Goal: Task Accomplishment & Management: Use online tool/utility

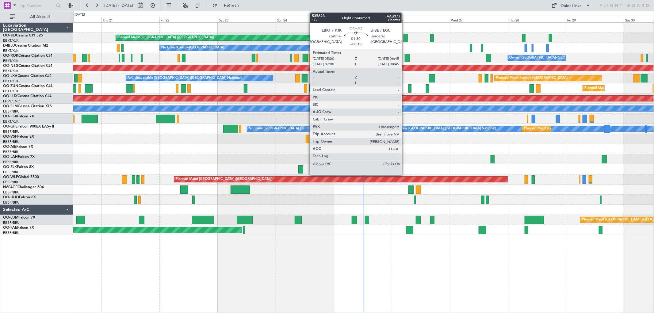
click at [405, 38] on div at bounding box center [406, 38] width 4 height 8
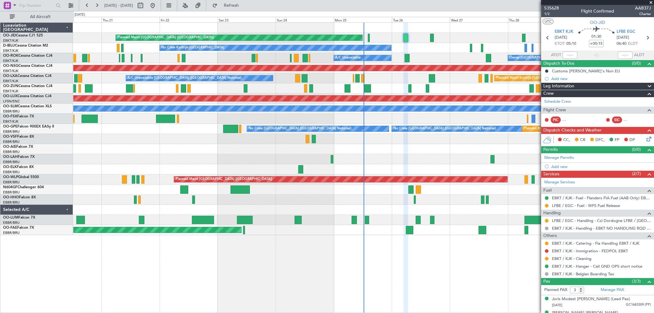
click at [651, 1] on span at bounding box center [651, 3] width 6 height 6
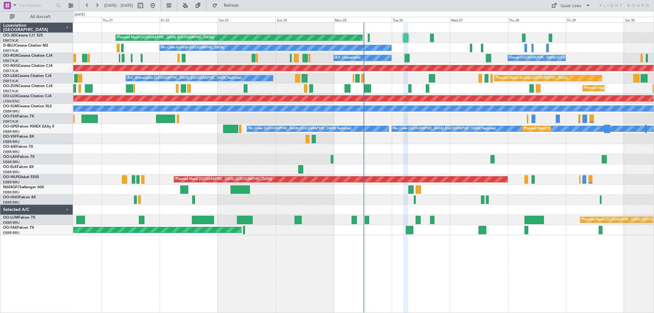
type input "0"
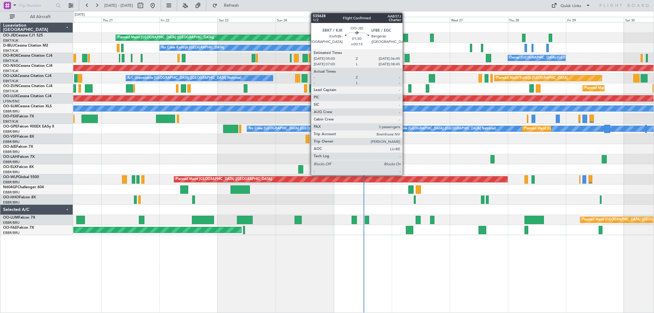
click at [406, 39] on div at bounding box center [406, 38] width 4 height 8
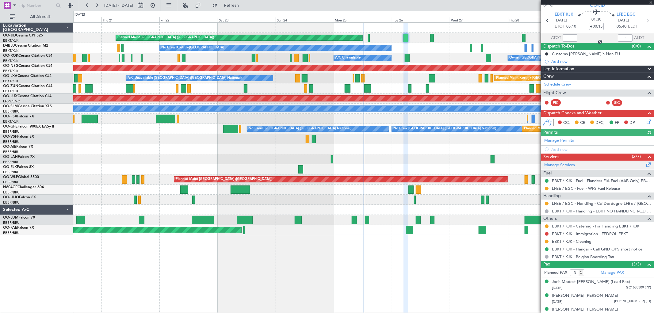
scroll to position [23, 0]
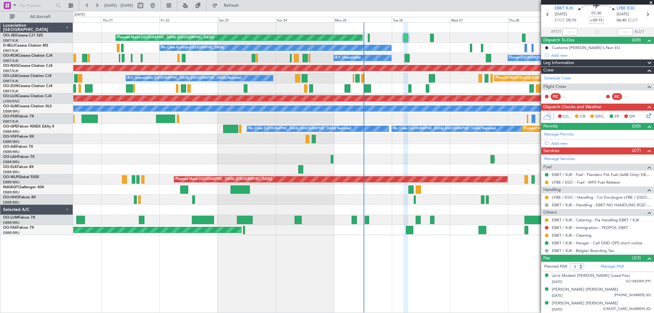
click at [652, 2] on span at bounding box center [651, 3] width 6 height 6
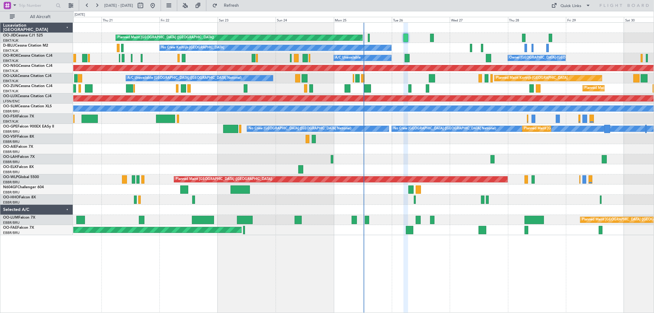
type input "0"
